Goal: Find contact information: Find contact information

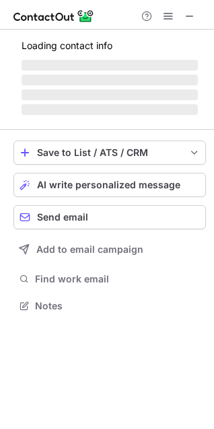
scroll to position [305, 214]
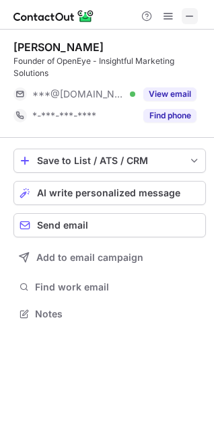
click at [184, 19] on span at bounding box center [189, 16] width 11 height 11
click at [161, 99] on button "View email" at bounding box center [169, 93] width 53 height 13
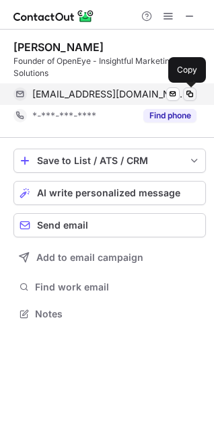
click at [191, 93] on span at bounding box center [189, 94] width 11 height 11
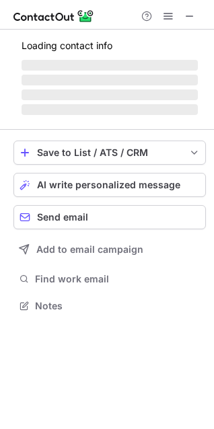
scroll to position [305, 214]
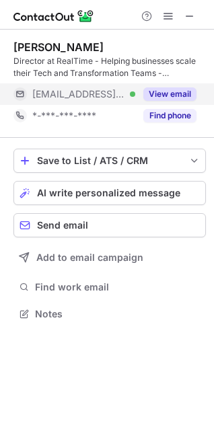
click at [174, 87] on div "View email" at bounding box center [165, 94] width 61 height 22
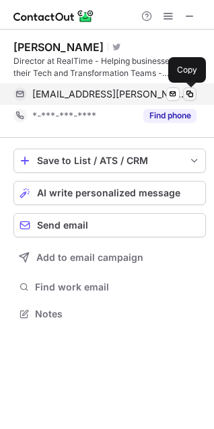
click at [184, 90] on button at bounding box center [189, 93] width 13 height 13
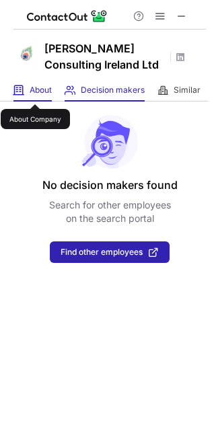
click at [35, 92] on span "About" at bounding box center [41, 90] width 22 height 11
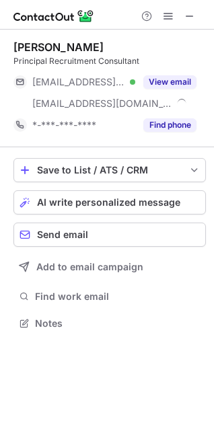
scroll to position [314, 214]
click at [190, 13] on span at bounding box center [189, 16] width 11 height 11
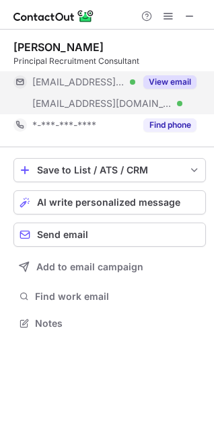
click at [170, 84] on button "View email" at bounding box center [169, 81] width 53 height 13
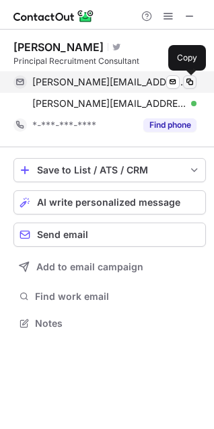
click at [193, 80] on span at bounding box center [189, 82] width 11 height 11
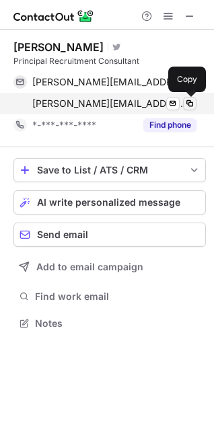
click at [191, 104] on span at bounding box center [189, 103] width 11 height 11
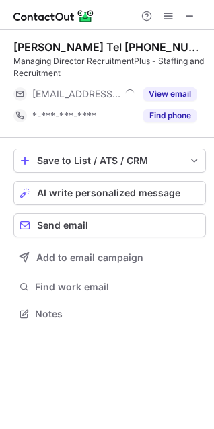
scroll to position [305, 214]
click at [184, 6] on div "Help & Support" at bounding box center [107, 15] width 214 height 30
click at [194, 14] on span at bounding box center [189, 16] width 11 height 11
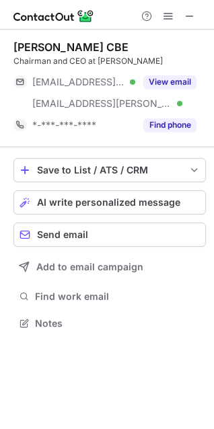
scroll to position [314, 214]
click at [161, 83] on button "View email" at bounding box center [169, 81] width 53 height 13
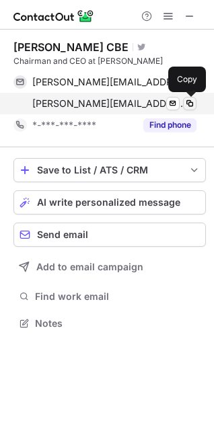
click at [184, 104] on span at bounding box center [189, 103] width 11 height 11
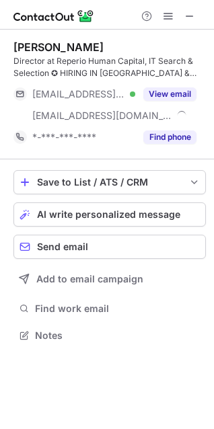
scroll to position [326, 214]
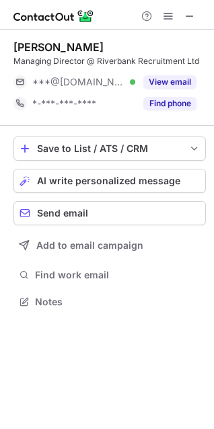
scroll to position [293, 214]
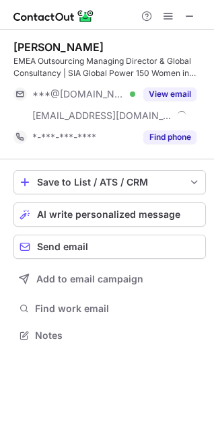
scroll to position [326, 214]
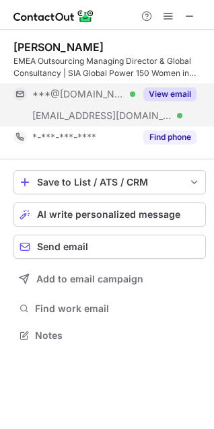
click at [179, 98] on button "View email" at bounding box center [169, 93] width 53 height 13
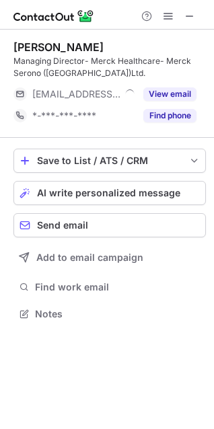
scroll to position [305, 214]
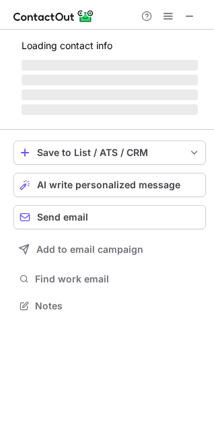
scroll to position [293, 214]
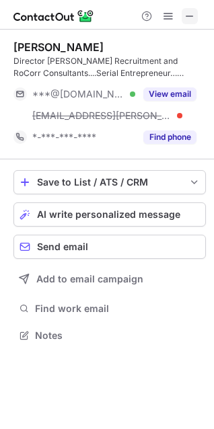
click at [188, 16] on span at bounding box center [189, 16] width 11 height 11
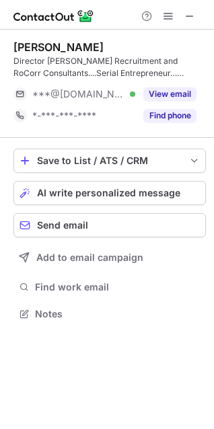
scroll to position [305, 214]
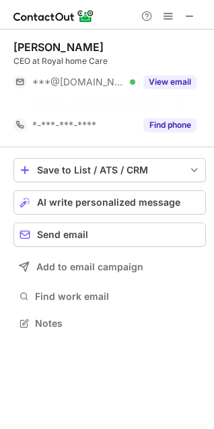
scroll to position [293, 214]
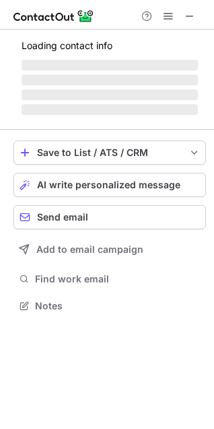
scroll to position [314, 214]
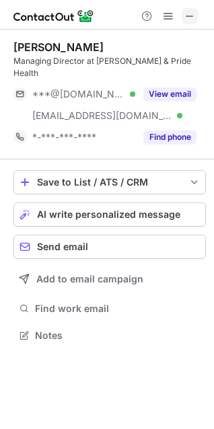
click at [192, 16] on span at bounding box center [189, 16] width 11 height 11
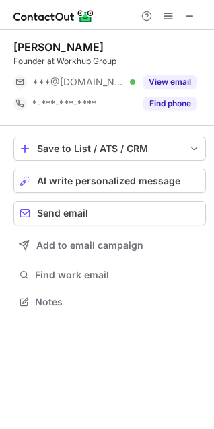
scroll to position [293, 214]
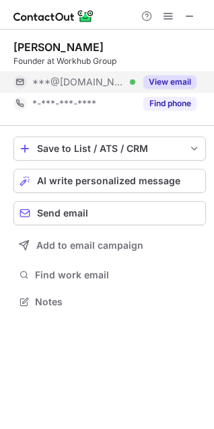
click at [172, 82] on button "View email" at bounding box center [169, 81] width 53 height 13
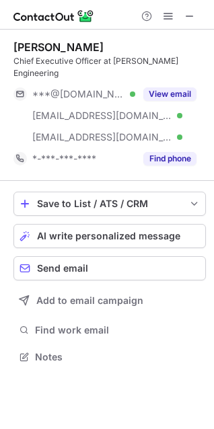
scroll to position [336, 214]
click at [196, 15] on button at bounding box center [190, 16] width 16 height 16
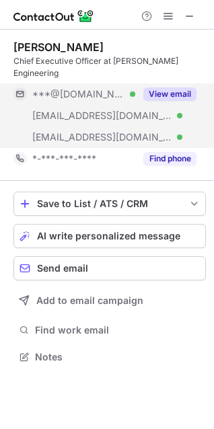
click at [175, 87] on button "View email" at bounding box center [169, 93] width 53 height 13
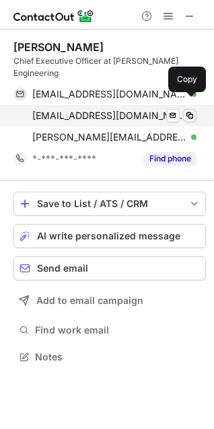
click at [188, 110] on span at bounding box center [189, 115] width 11 height 11
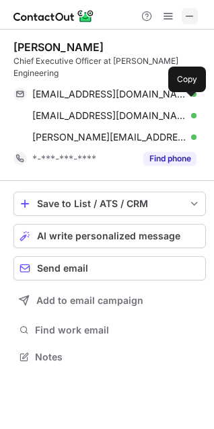
click at [188, 12] on span at bounding box center [189, 16] width 11 height 11
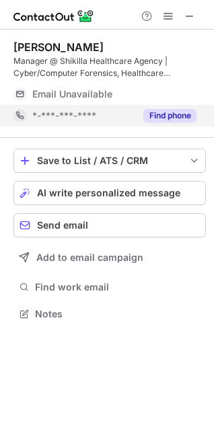
scroll to position [305, 214]
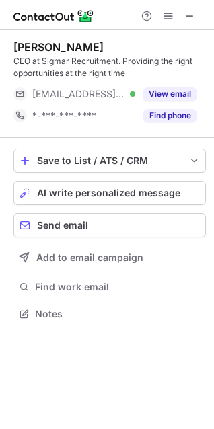
scroll to position [305, 214]
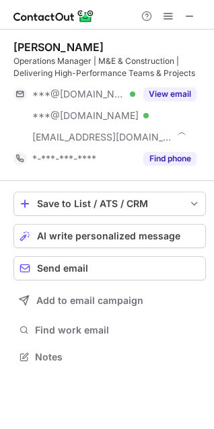
scroll to position [348, 214]
click at [183, 15] on button at bounding box center [190, 16] width 16 height 16
